Goal: Task Accomplishment & Management: Manage account settings

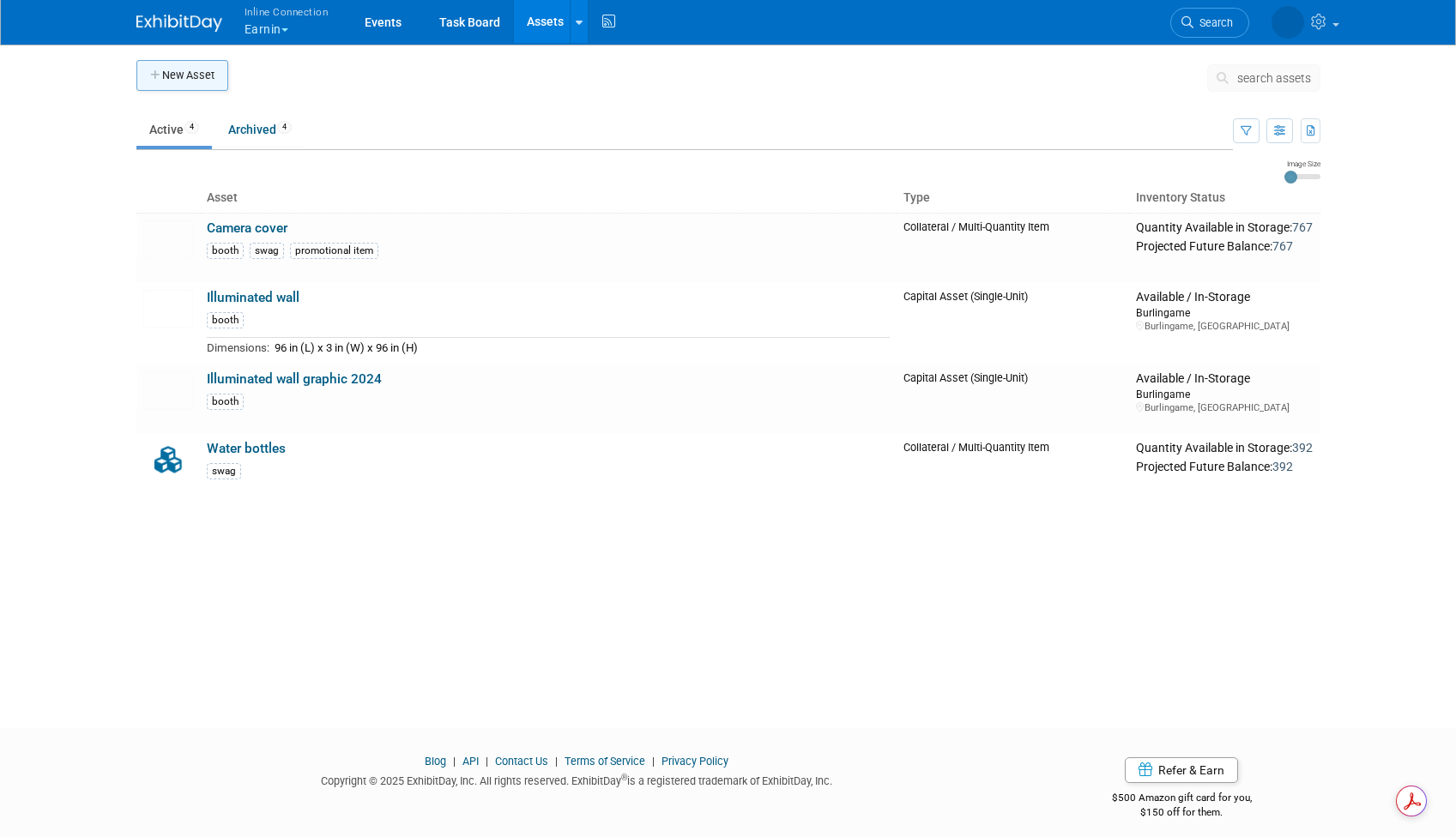
click at [194, 70] on button "New Asset" at bounding box center [182, 76] width 92 height 31
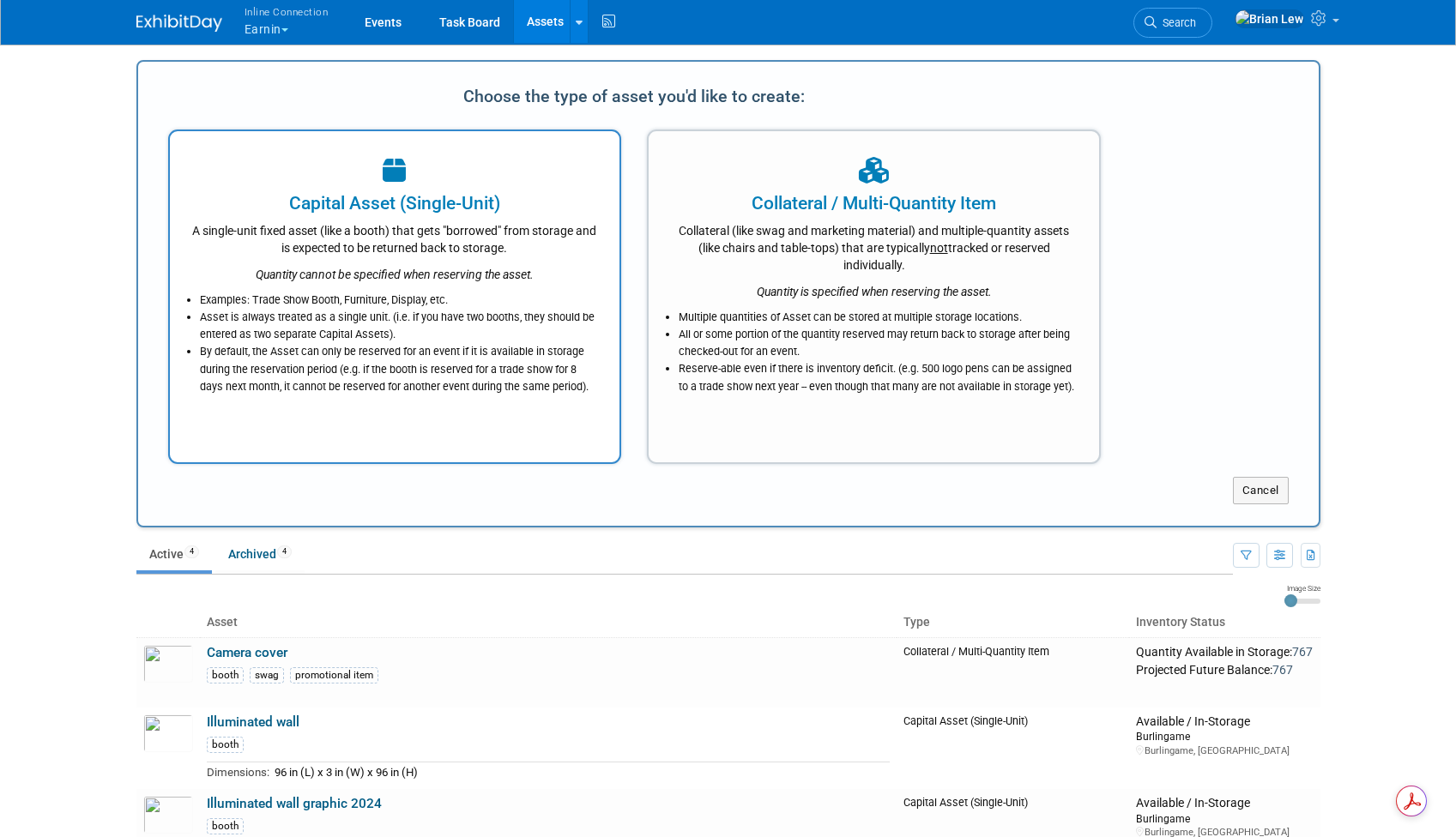
click at [410, 195] on div "Capital Asset (Single-Unit)" at bounding box center [394, 202] width 407 height 26
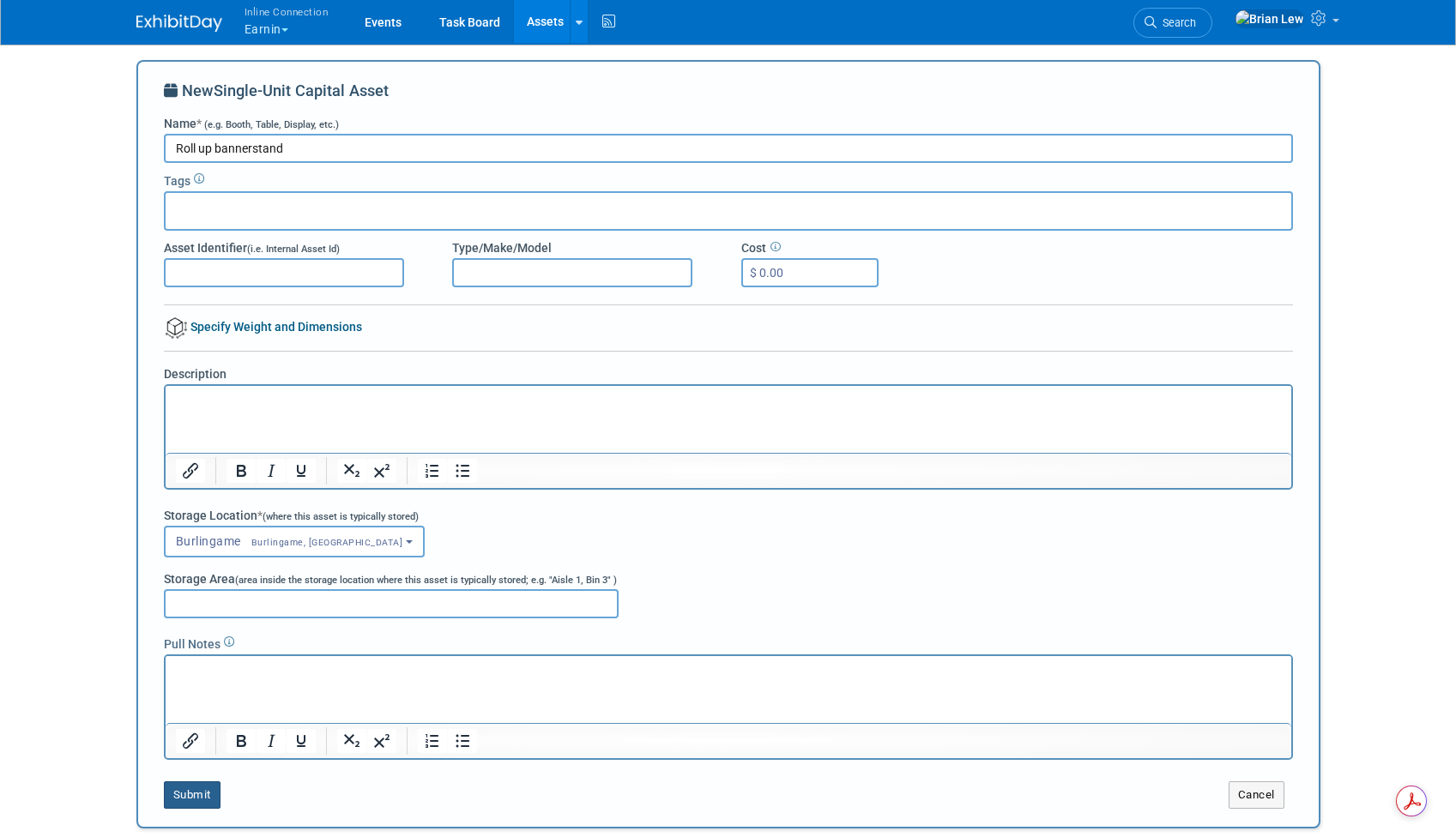
type input "Roll up bannerstand"
click at [183, 801] on button "Submit" at bounding box center [192, 795] width 57 height 27
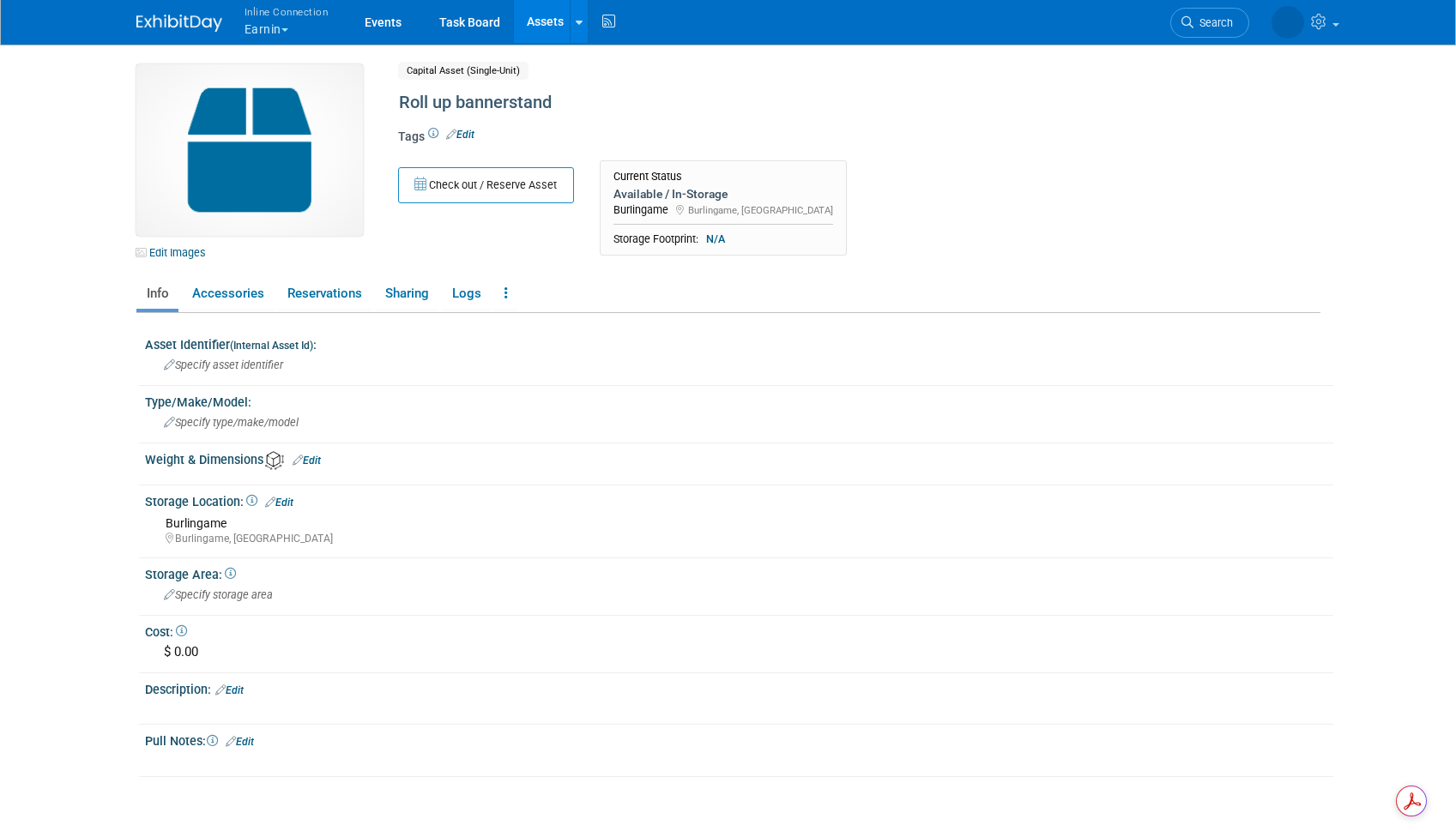
click at [536, 16] on link "Assets" at bounding box center [545, 21] width 62 height 43
